Goal: Navigation & Orientation: Find specific page/section

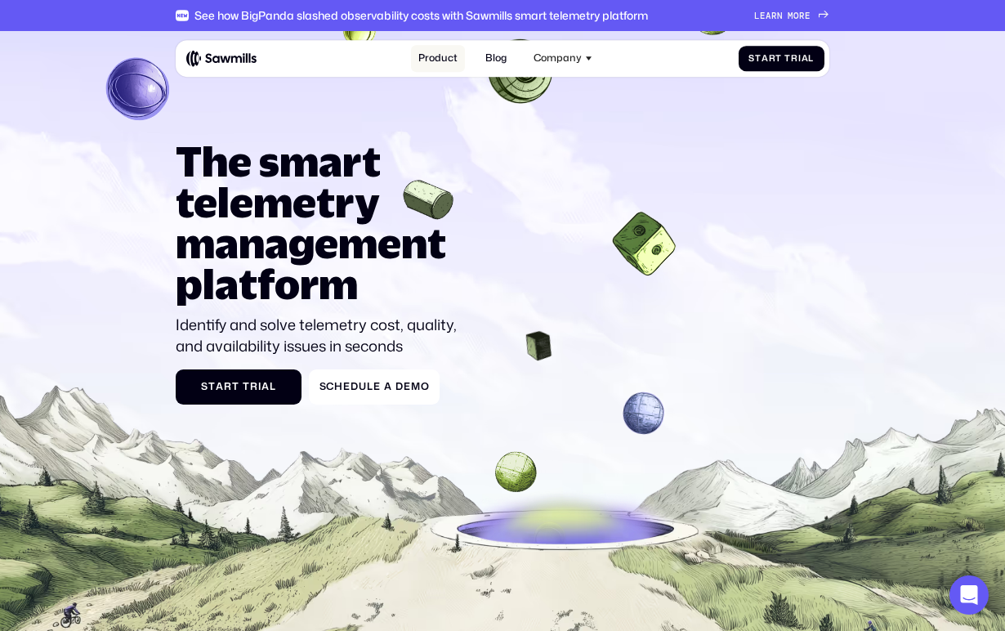
click at [445, 63] on link "Product" at bounding box center [438, 58] width 54 height 27
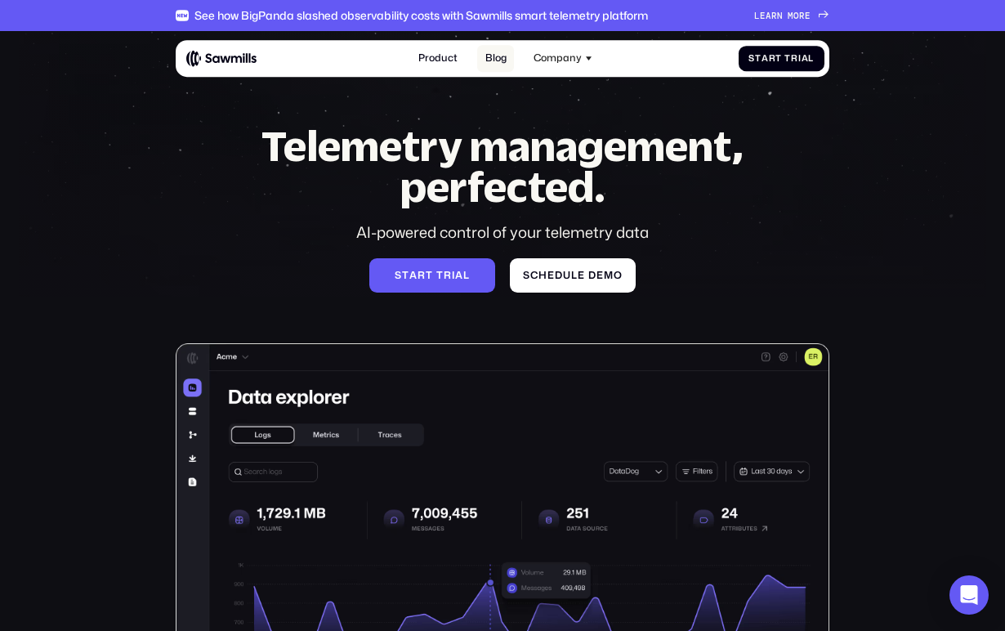
click at [487, 63] on link "Blog" at bounding box center [495, 58] width 36 height 27
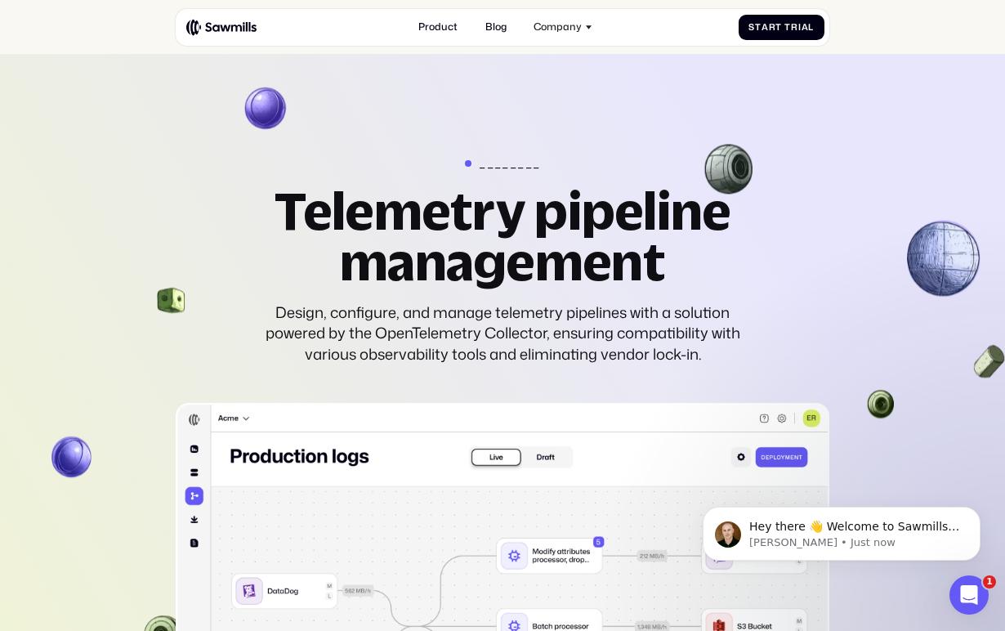
scroll to position [2767, 0]
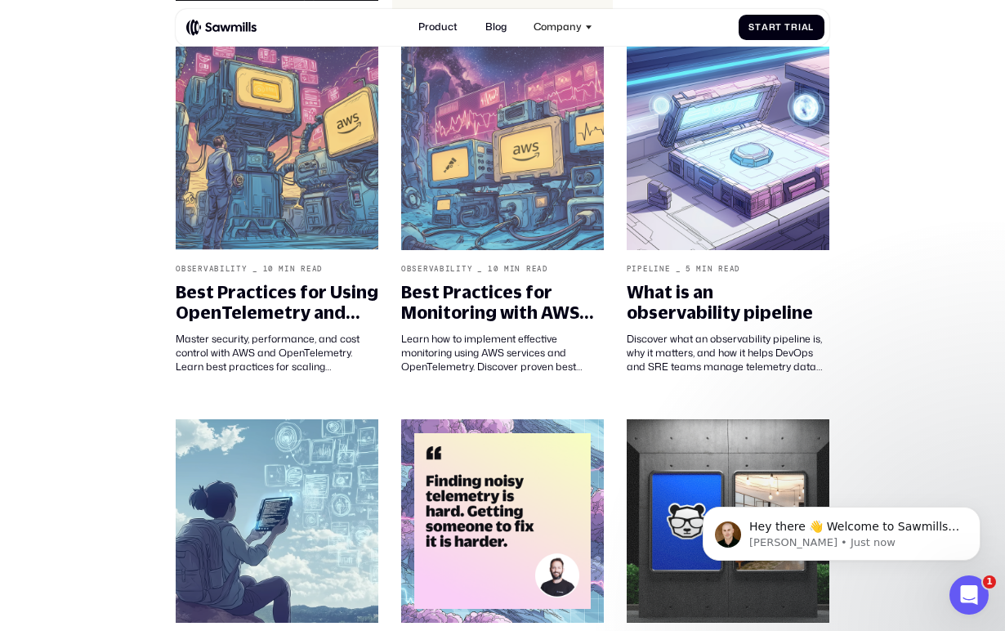
scroll to position [608, 0]
